Goal: Task Accomplishment & Management: Use online tool/utility

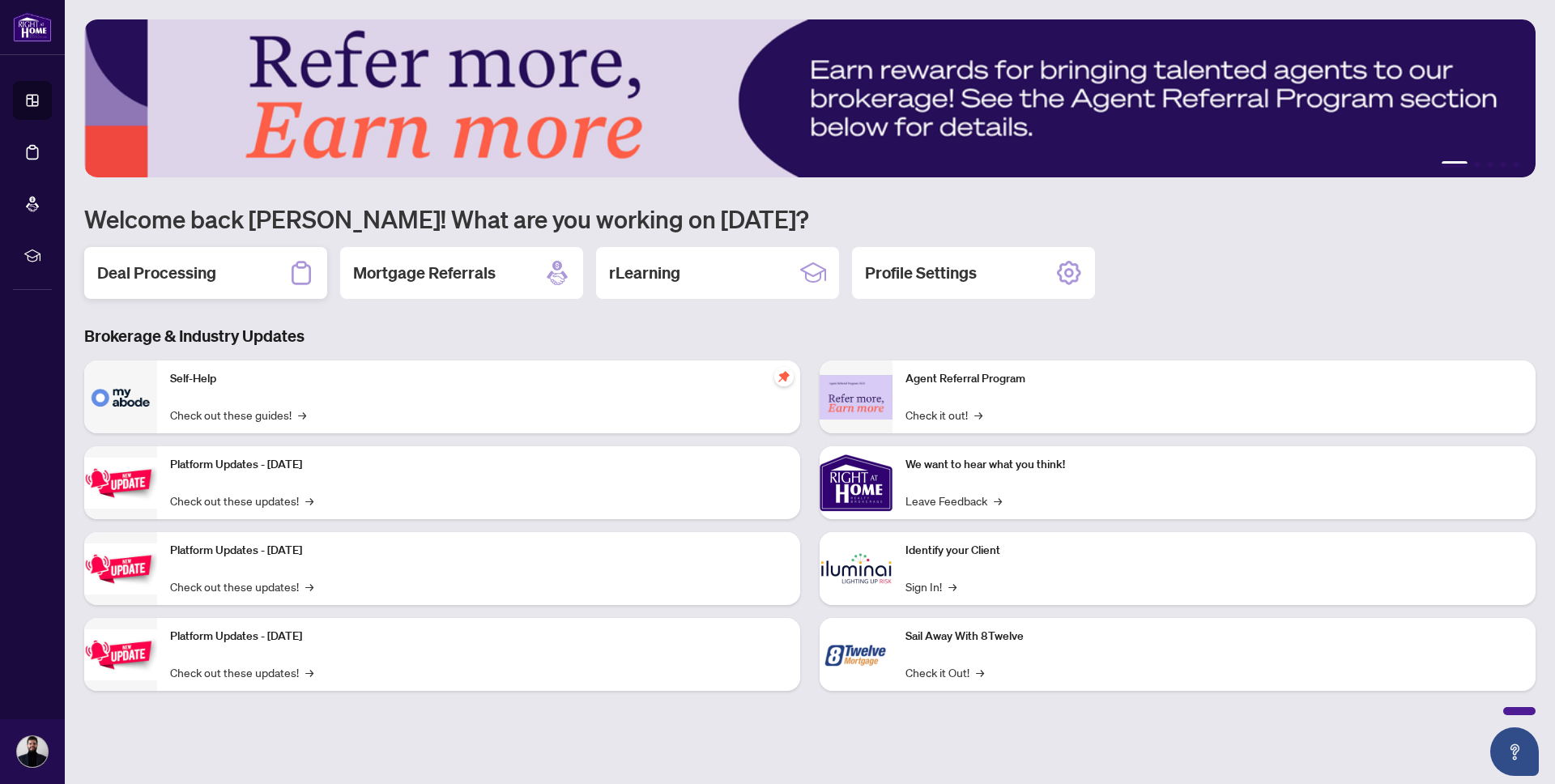
click at [216, 281] on div "Deal Processing" at bounding box center [206, 273] width 243 height 52
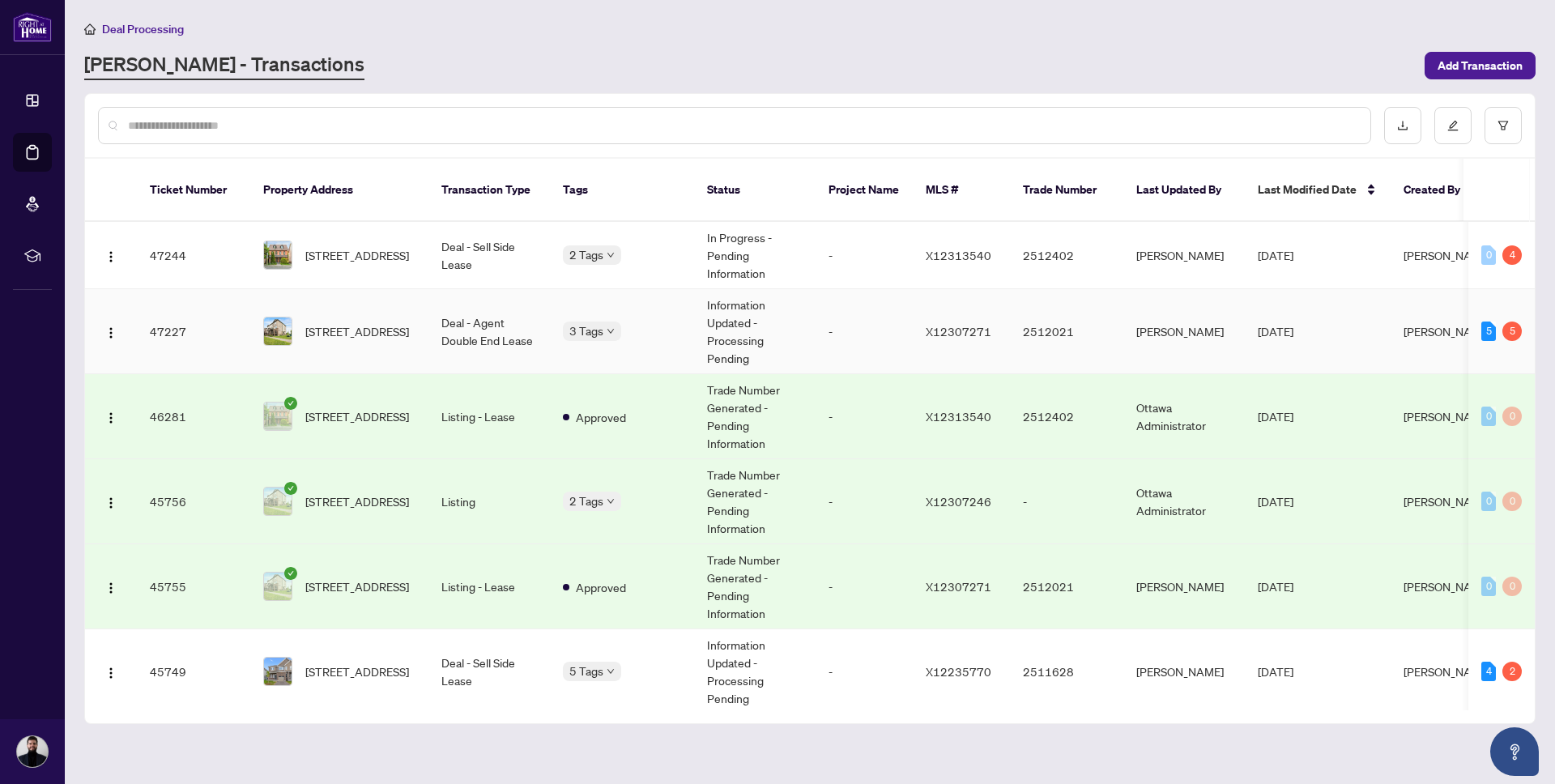
click at [228, 301] on td "47227" at bounding box center [193, 331] width 114 height 85
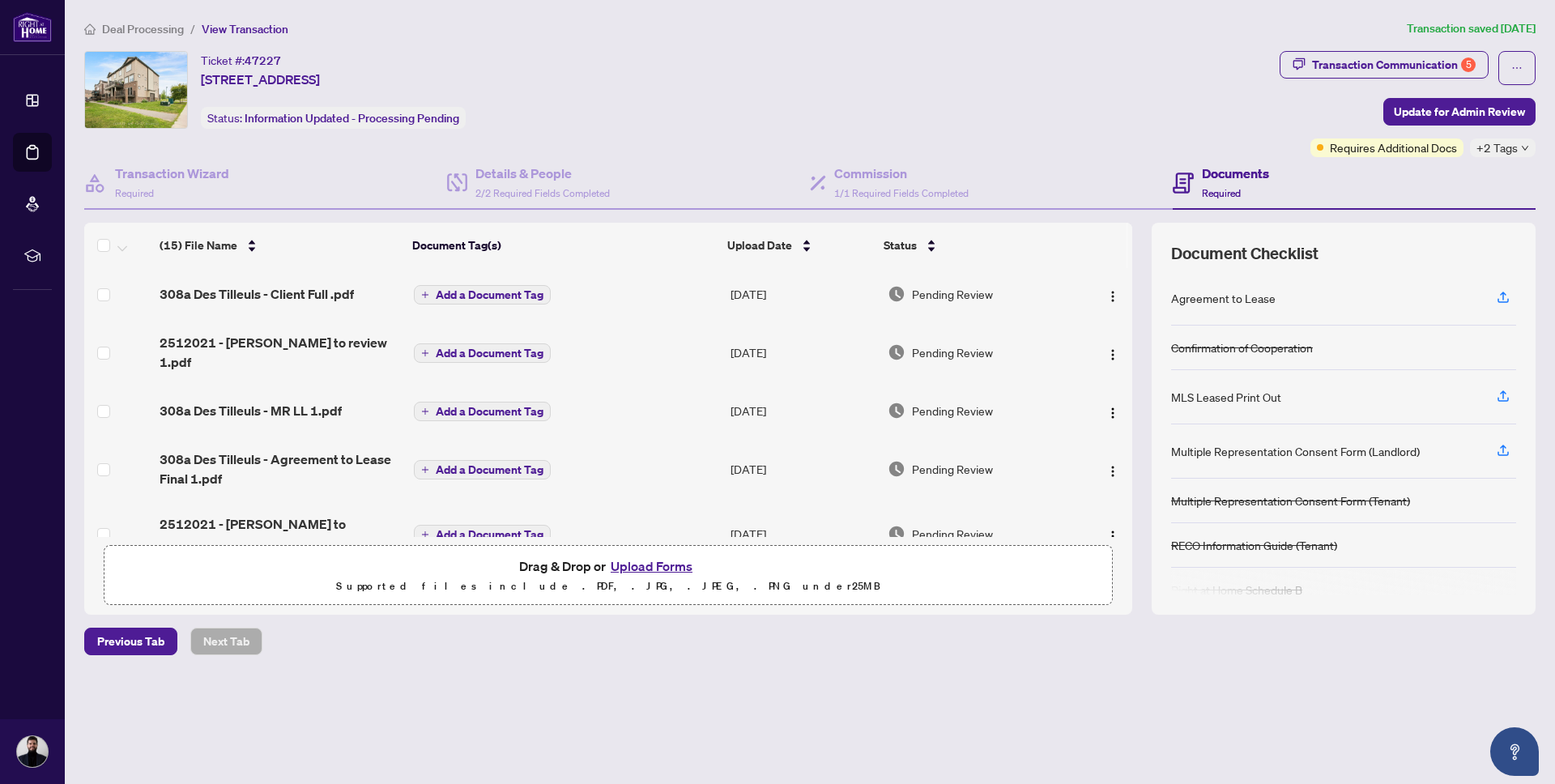
click at [266, 61] on span "47227" at bounding box center [262, 61] width 37 height 15
copy span "47227"
click at [623, 75] on div "Ticket #: 47227 A-308 Des Tilleuls Private, Ottawa, Ontario K4A 1B7, Canada Sta…" at bounding box center [679, 90] width 1189 height 78
click at [623, 74] on div "Ticket #: 47227 A-308 Des Tilleuls Private, Ottawa, Ontario K4A 1B7, Canada Sta…" at bounding box center [679, 90] width 1189 height 78
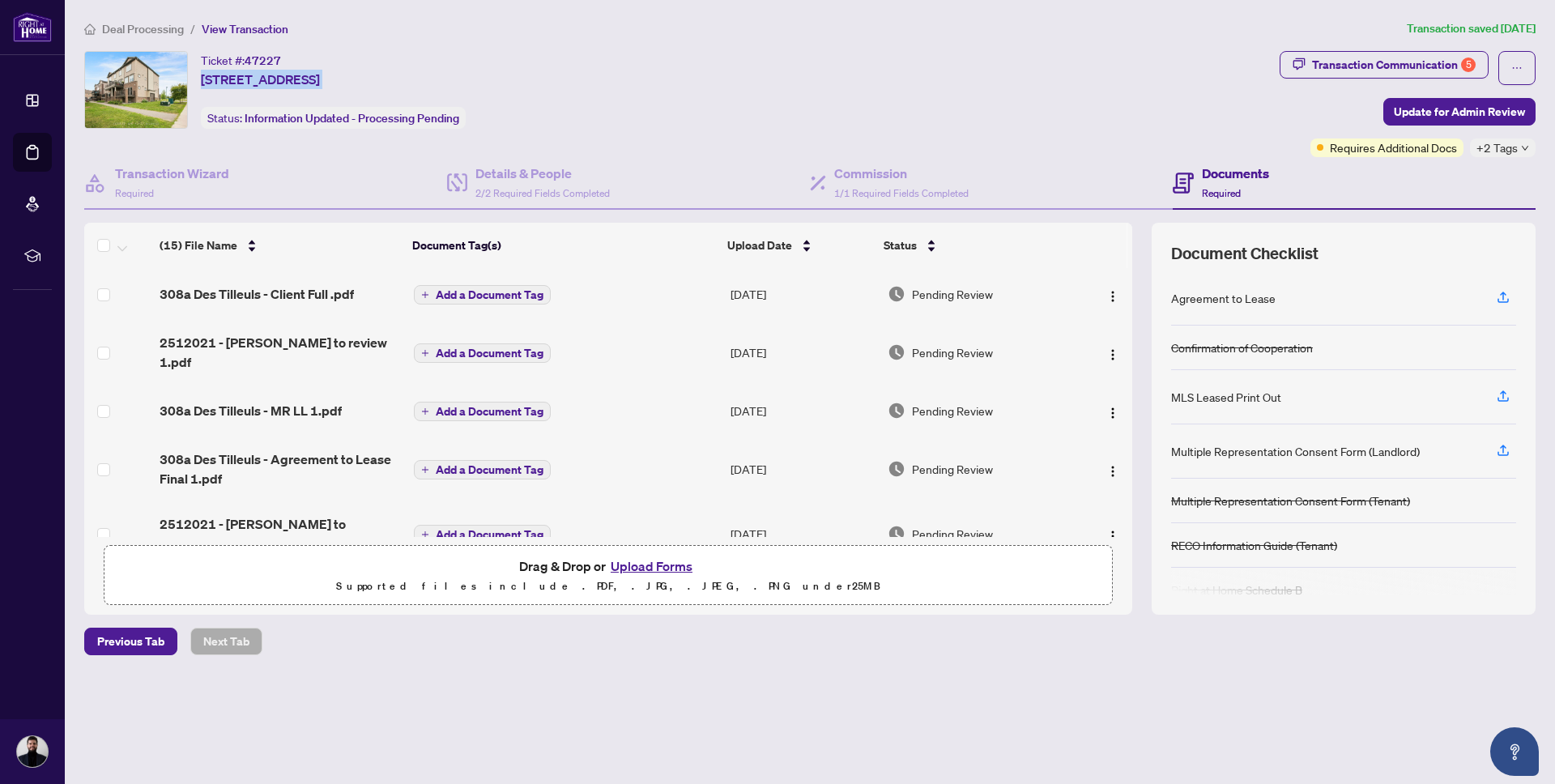
click at [623, 74] on div "Ticket #: 47227 A-308 Des Tilleuls Private, Ottawa, Ontario K4A 1B7, Canada Sta…" at bounding box center [679, 90] width 1189 height 78
copy span "A-308 Des Tilleuls Private, Ottawa, Ontario K4A 1B7, Canada"
